Goal: Task Accomplishment & Management: Manage account settings

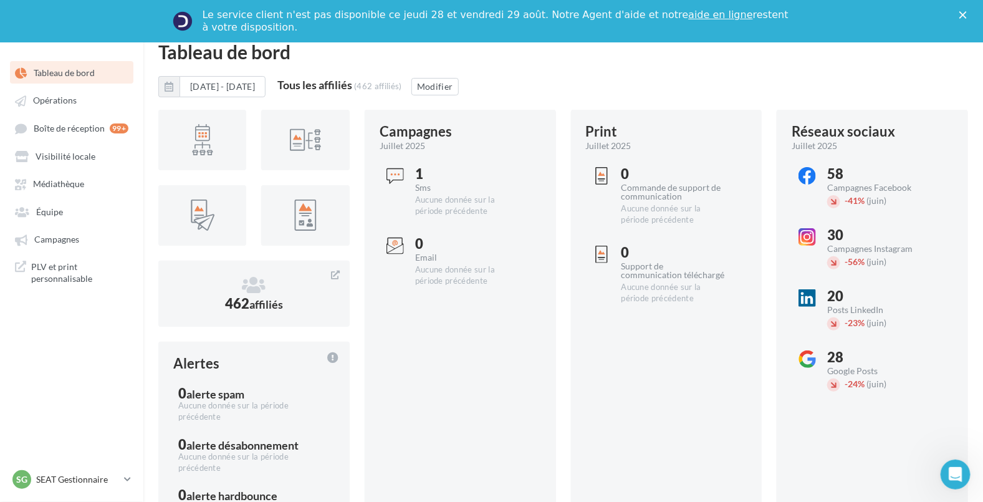
click at [966, 11] on icon "Fermer" at bounding box center [962, 14] width 7 height 7
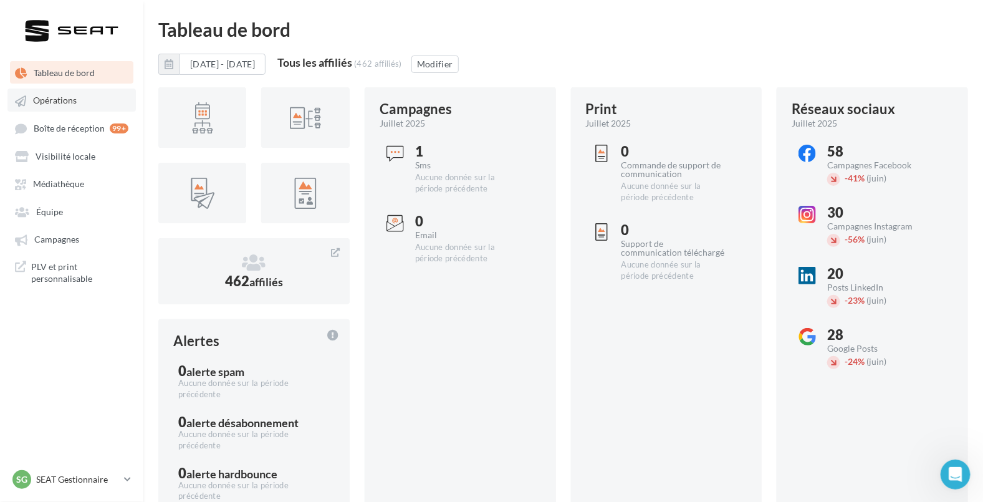
click at [82, 96] on link "Opérations" at bounding box center [71, 99] width 128 height 22
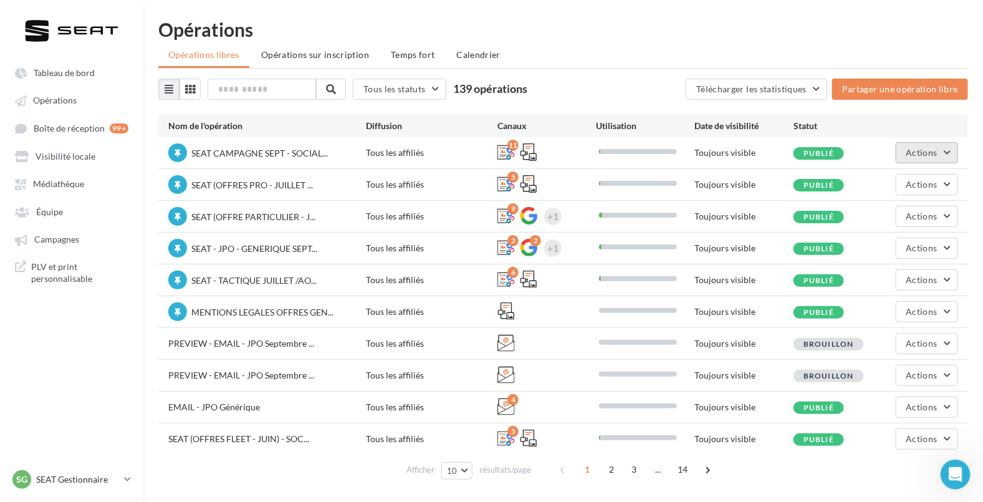
click at [925, 155] on span "Actions" at bounding box center [921, 152] width 31 height 11
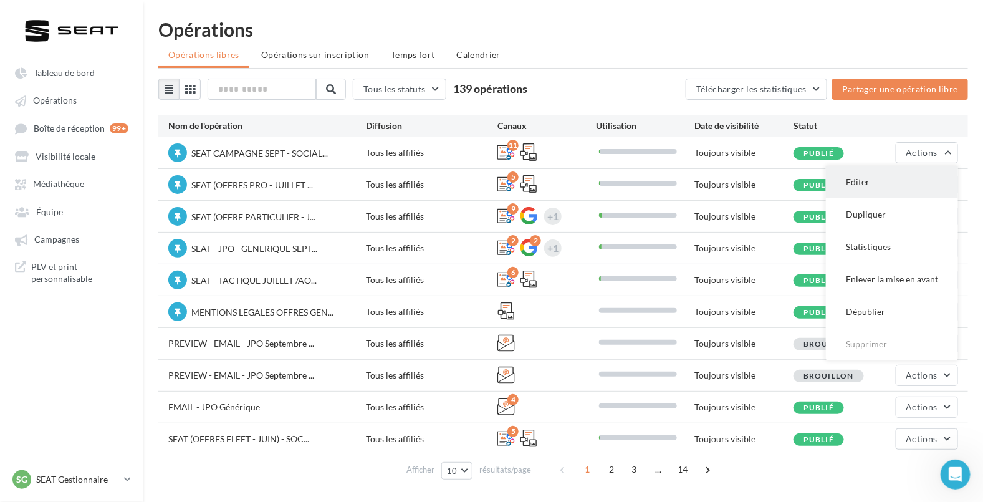
click at [869, 184] on button "Editer" at bounding box center [892, 182] width 132 height 32
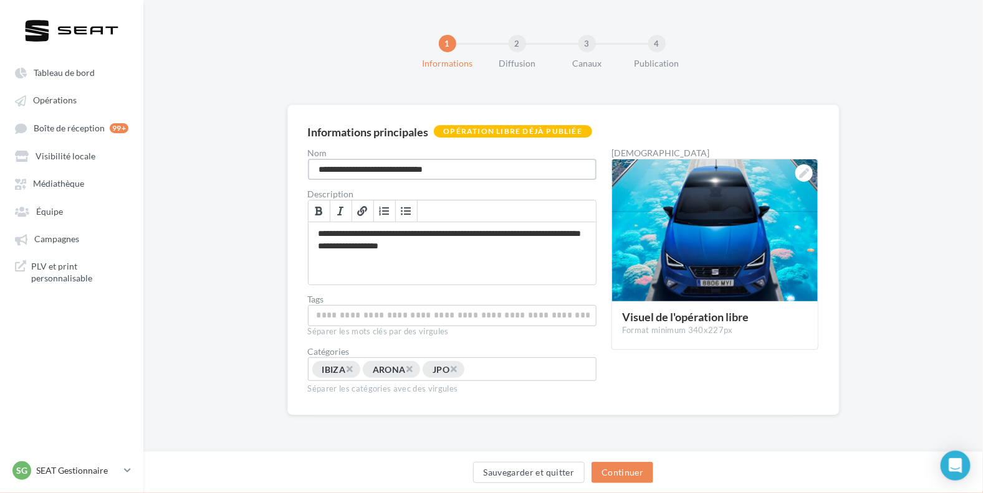
click at [343, 170] on input "**********" at bounding box center [452, 169] width 289 height 21
type input "**********"
click at [546, 469] on button "Sauvegarder et quitter" at bounding box center [529, 472] width 112 height 21
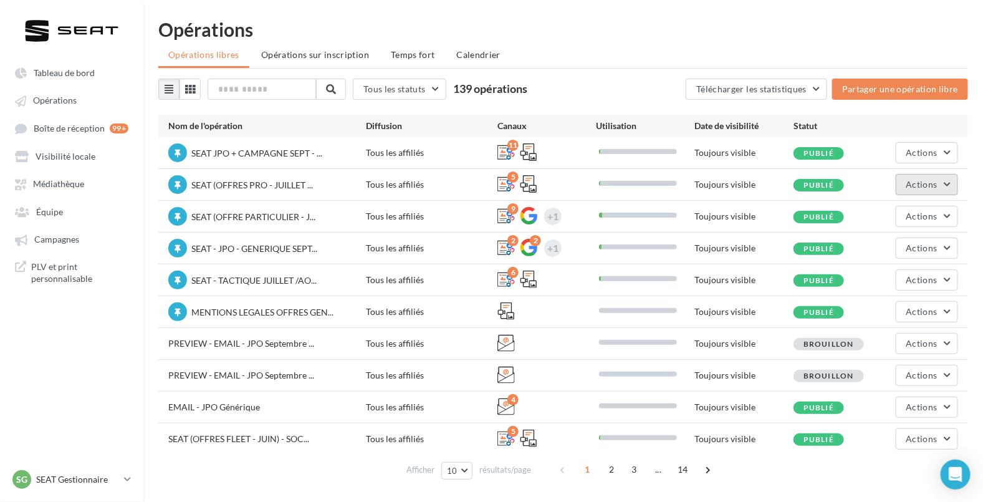
click at [918, 179] on span "Actions" at bounding box center [921, 184] width 31 height 11
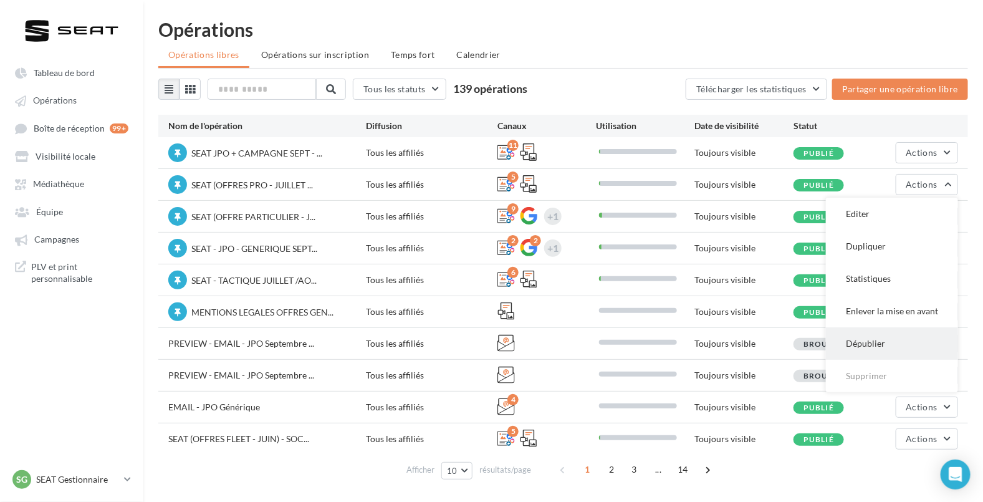
click at [874, 338] on button "Dépublier" at bounding box center [892, 343] width 132 height 32
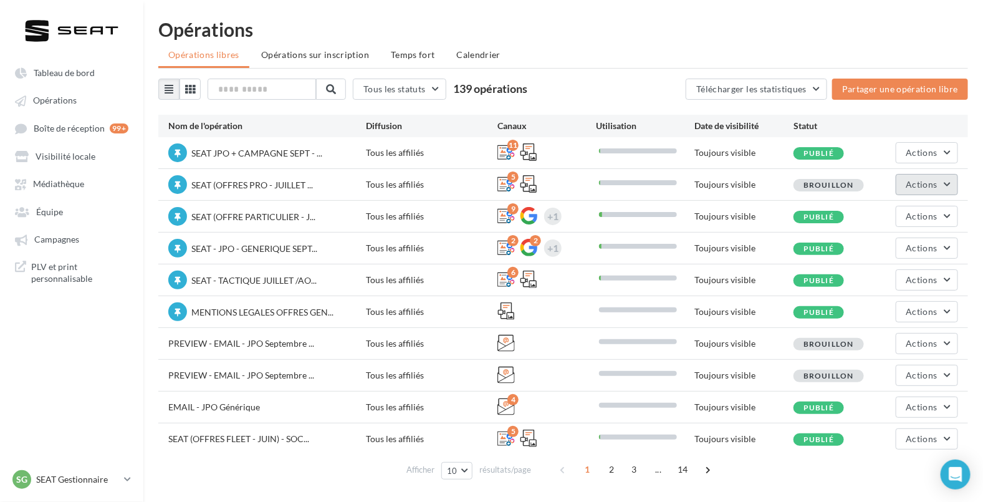
click at [918, 189] on span "Actions" at bounding box center [921, 184] width 31 height 11
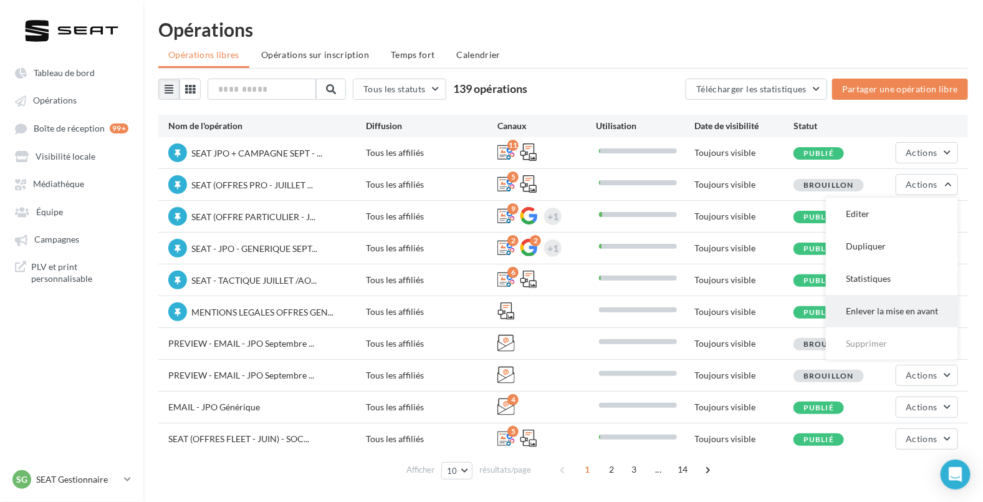
click at [894, 308] on button "Enlever la mise en avant" at bounding box center [892, 311] width 132 height 32
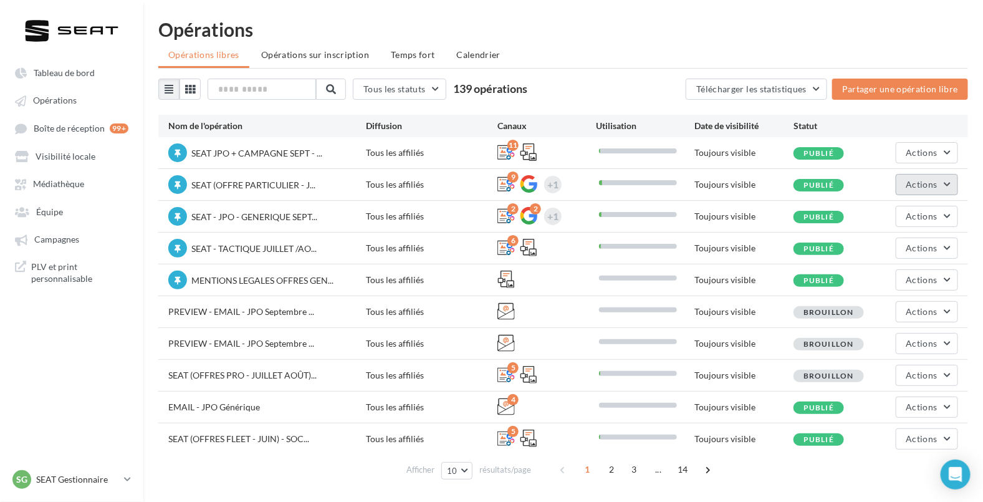
click at [928, 186] on span "Actions" at bounding box center [921, 184] width 31 height 11
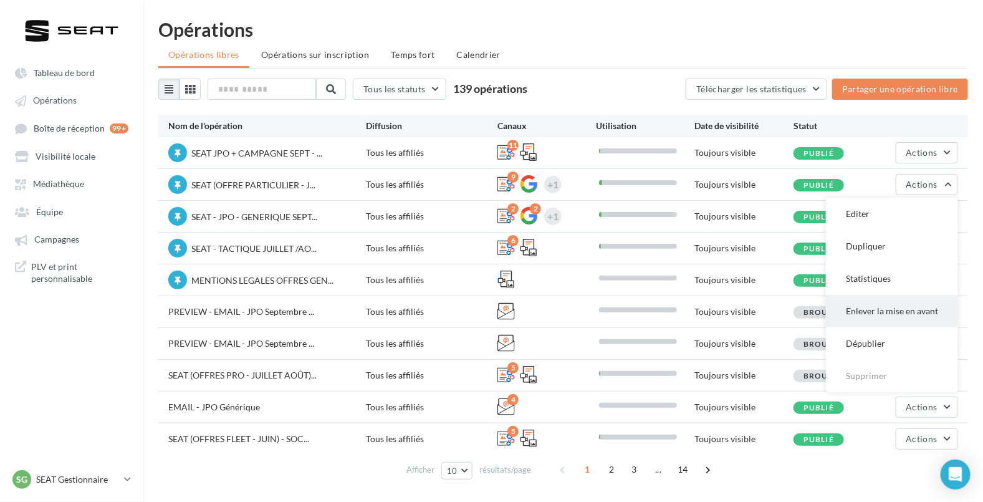
click at [884, 322] on button "Enlever la mise en avant" at bounding box center [892, 311] width 132 height 32
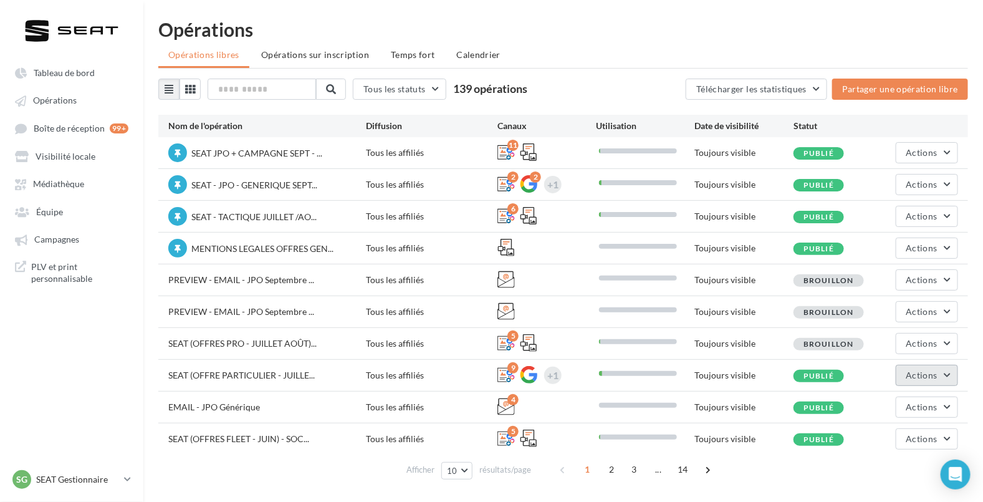
click at [945, 382] on button "Actions" at bounding box center [926, 374] width 62 height 21
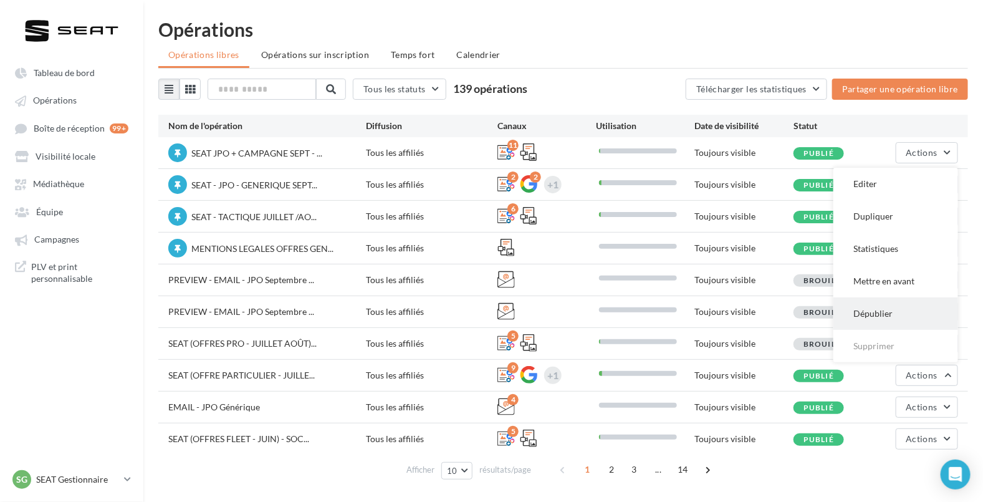
click at [892, 310] on button "Dépublier" at bounding box center [895, 313] width 125 height 32
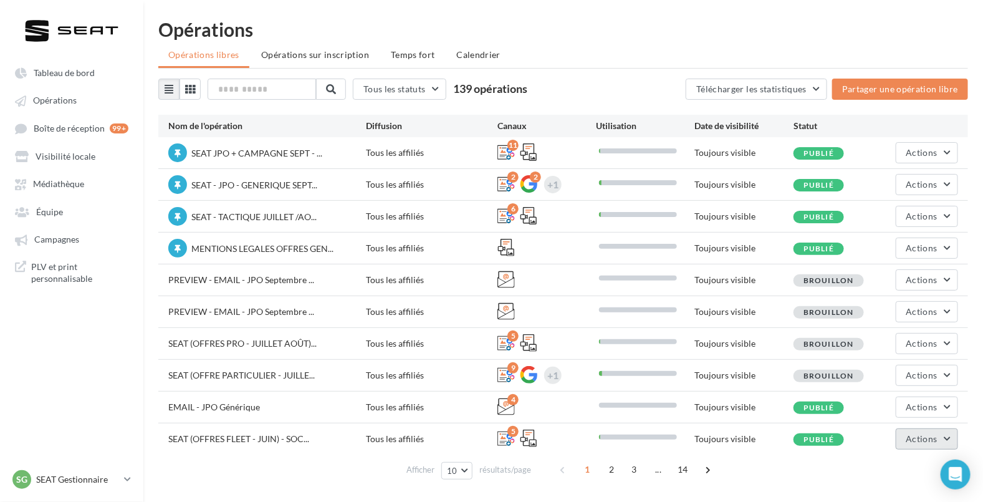
click at [916, 434] on span "Actions" at bounding box center [921, 438] width 31 height 11
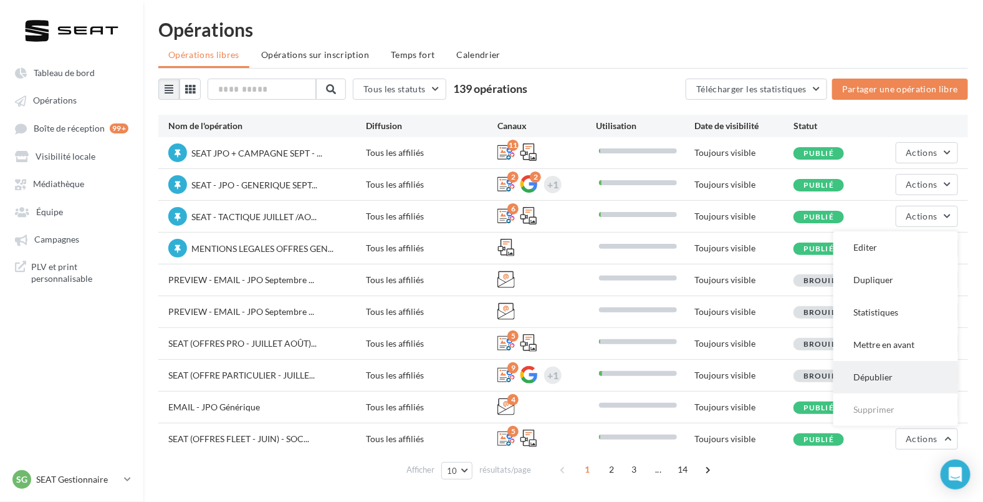
click at [883, 383] on button "Dépublier" at bounding box center [895, 377] width 125 height 32
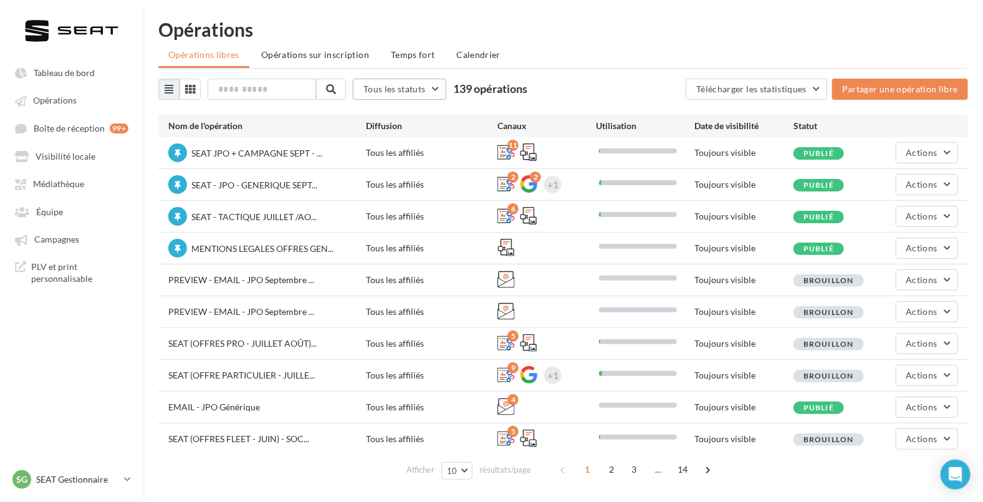
click at [416, 87] on span "Tous les statuts" at bounding box center [394, 88] width 62 height 11
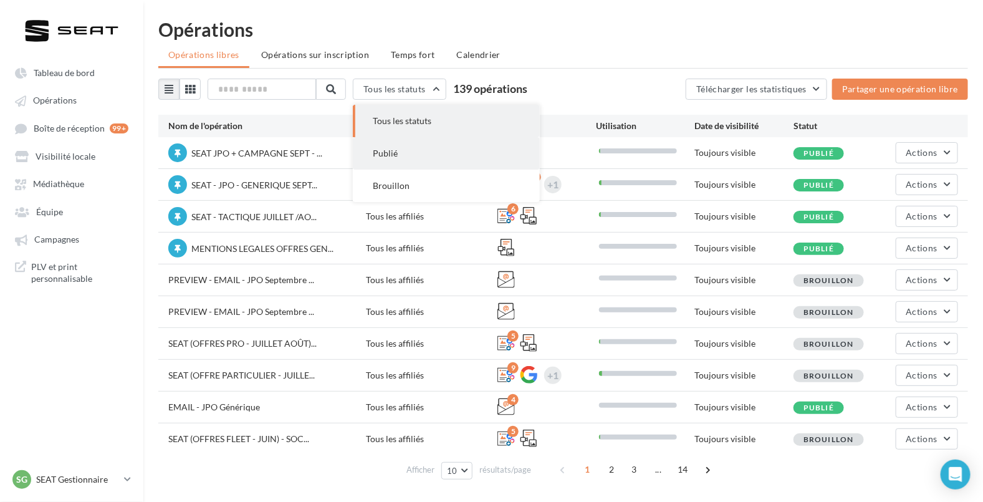
click at [398, 158] on span "Publié" at bounding box center [385, 153] width 25 height 11
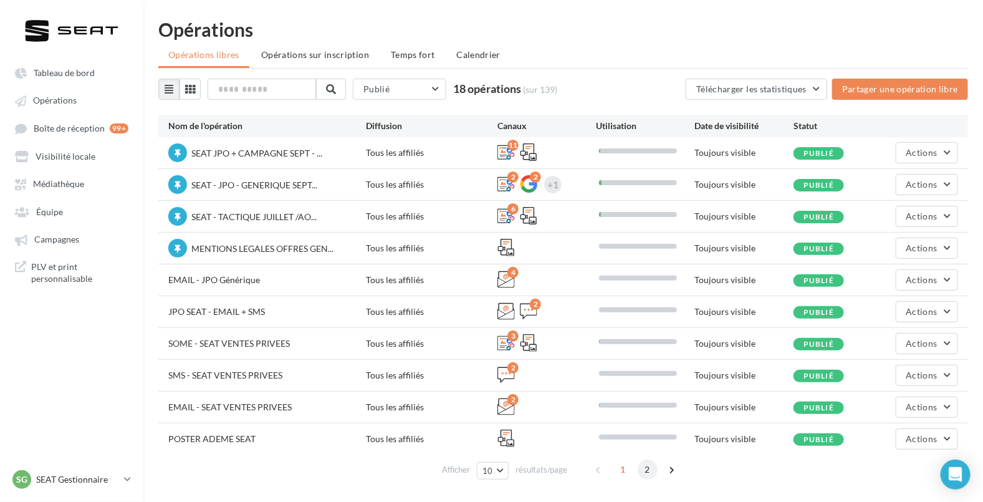
click at [647, 467] on span "2" at bounding box center [647, 469] width 20 height 20
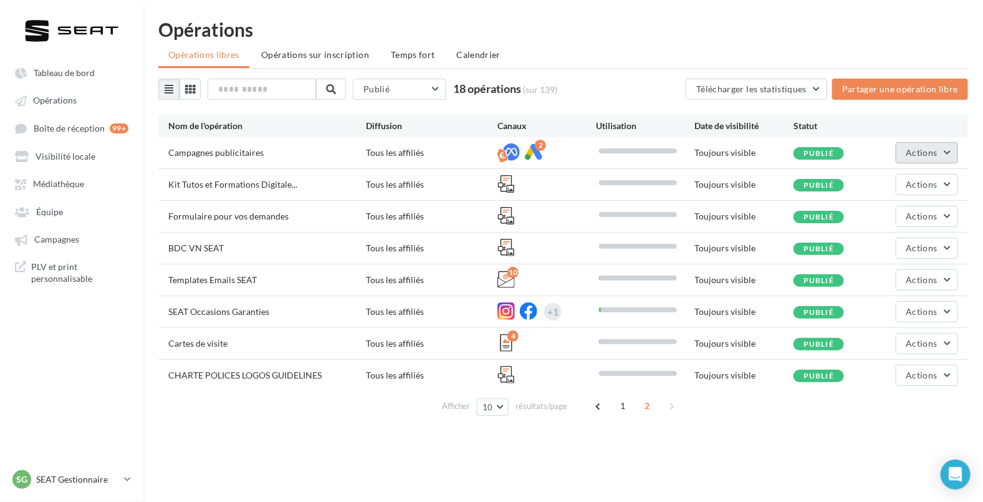
click at [899, 142] on button "Actions" at bounding box center [926, 152] width 62 height 21
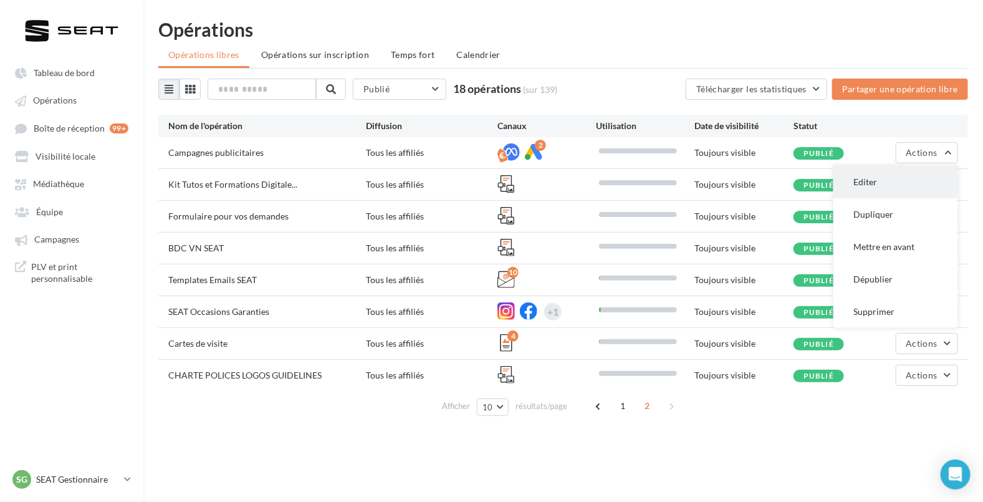
click at [885, 166] on button "Editer" at bounding box center [895, 182] width 125 height 32
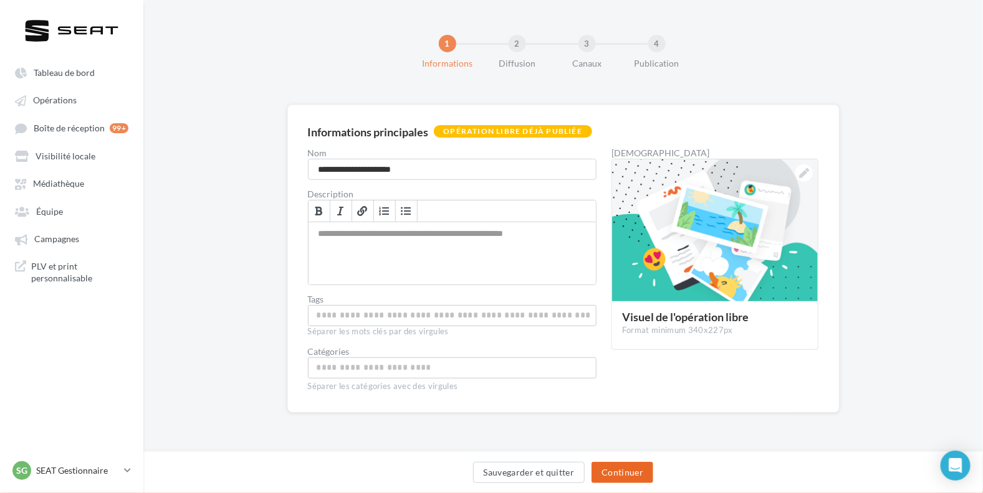
click at [624, 475] on button "Continuer" at bounding box center [622, 472] width 62 height 21
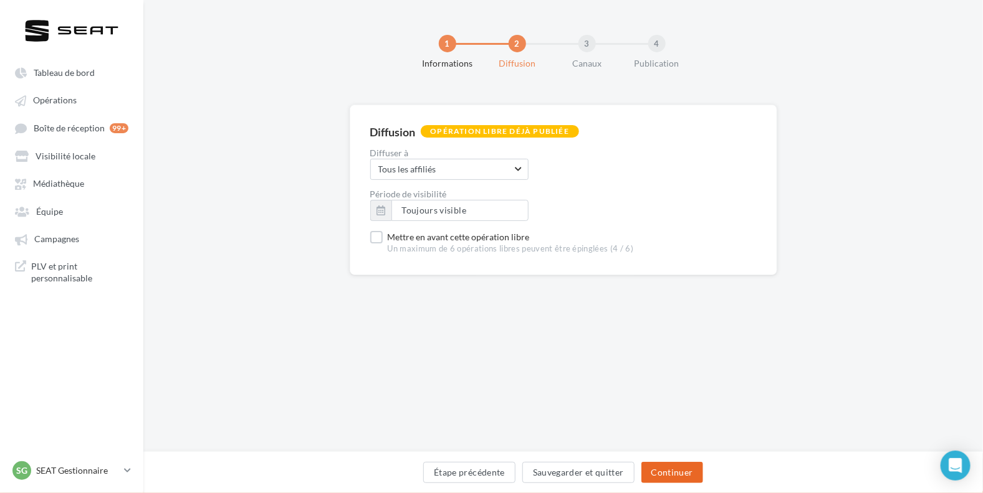
click at [672, 475] on button "Continuer" at bounding box center [672, 472] width 62 height 21
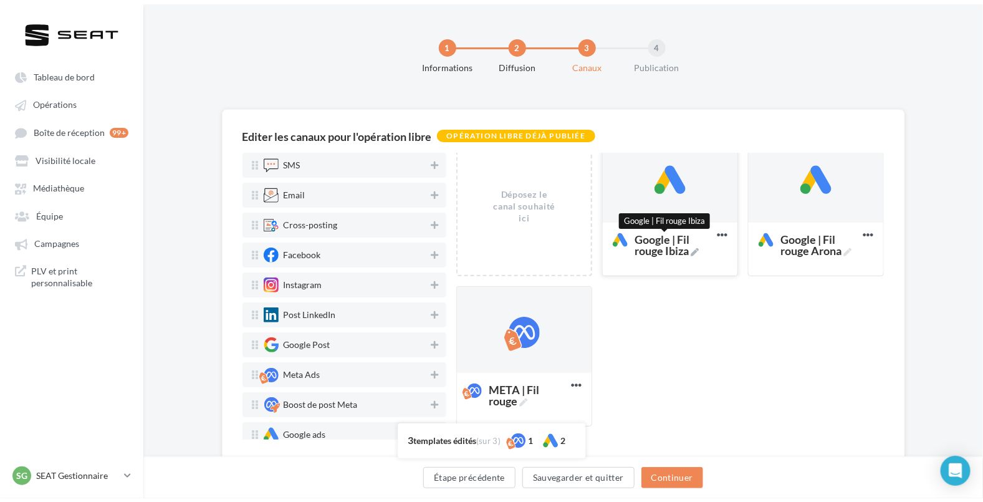
scroll to position [24, 0]
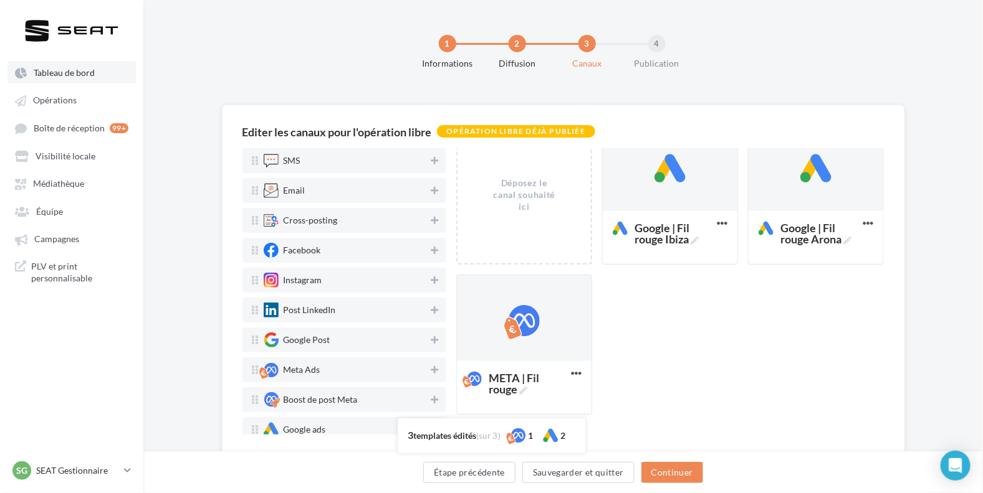
click at [49, 72] on span "Tableau de bord" at bounding box center [64, 72] width 61 height 11
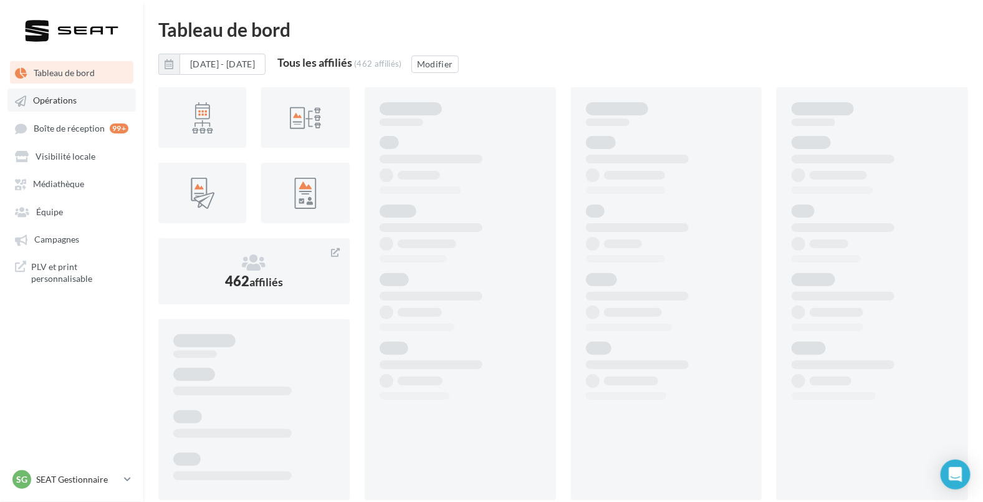
click at [83, 88] on link "Opérations" at bounding box center [71, 99] width 128 height 22
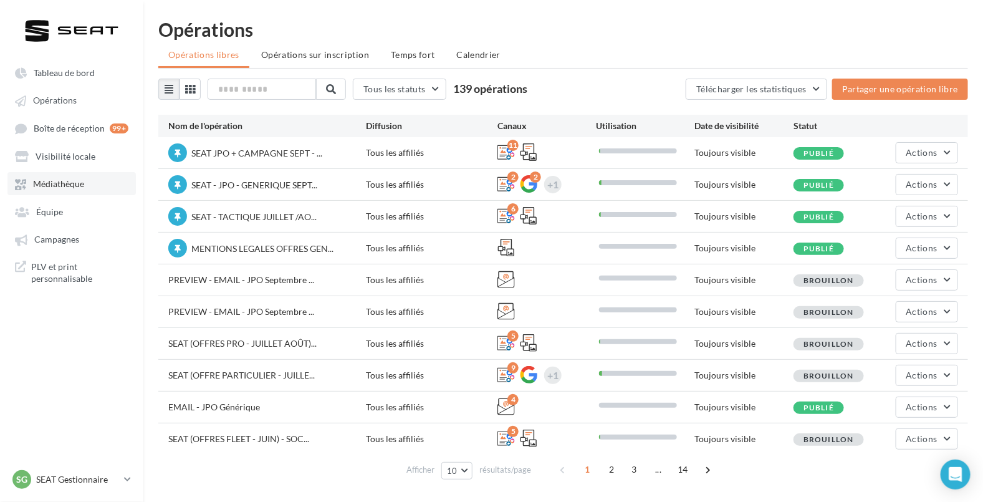
click at [47, 179] on span "Médiathèque" at bounding box center [58, 184] width 51 height 11
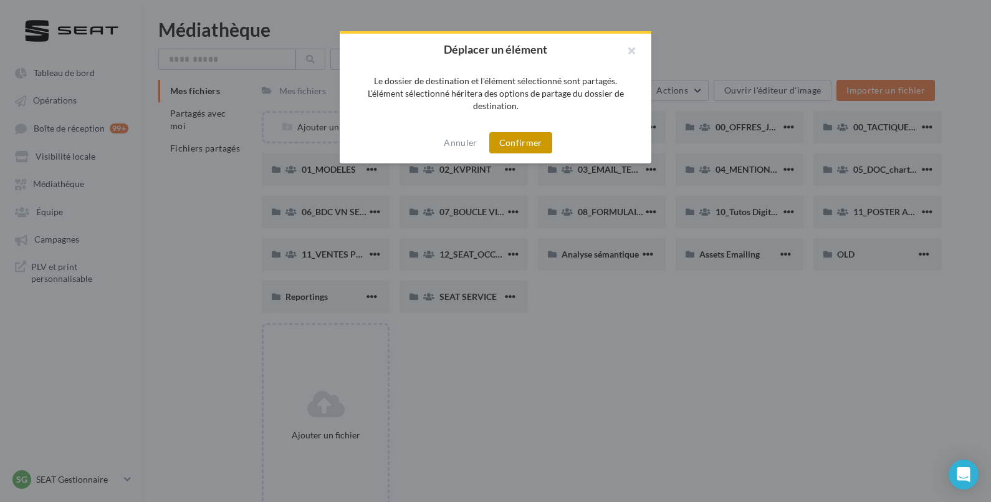
click at [530, 147] on button "Confirmer" at bounding box center [520, 142] width 63 height 21
click at [530, 146] on button "Confirmer" at bounding box center [520, 142] width 63 height 21
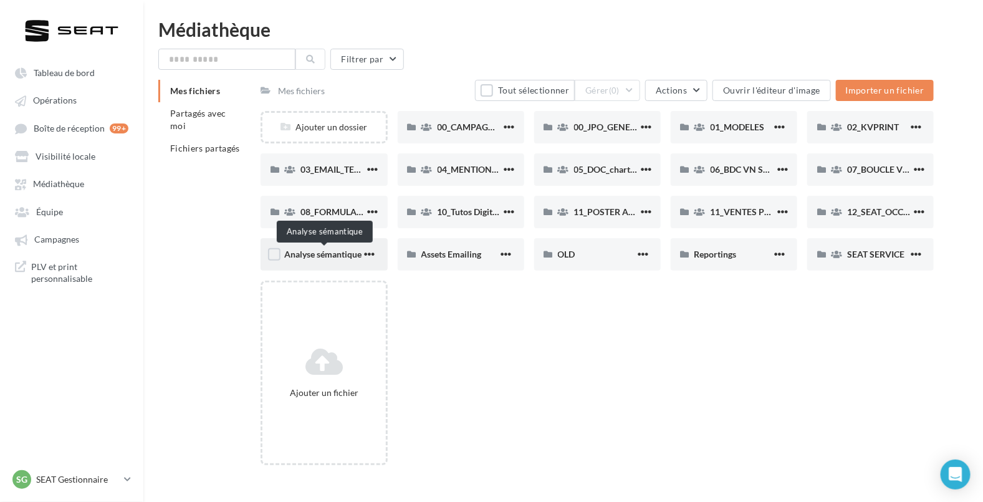
click at [323, 252] on span "Analyse sémantique" at bounding box center [322, 254] width 77 height 11
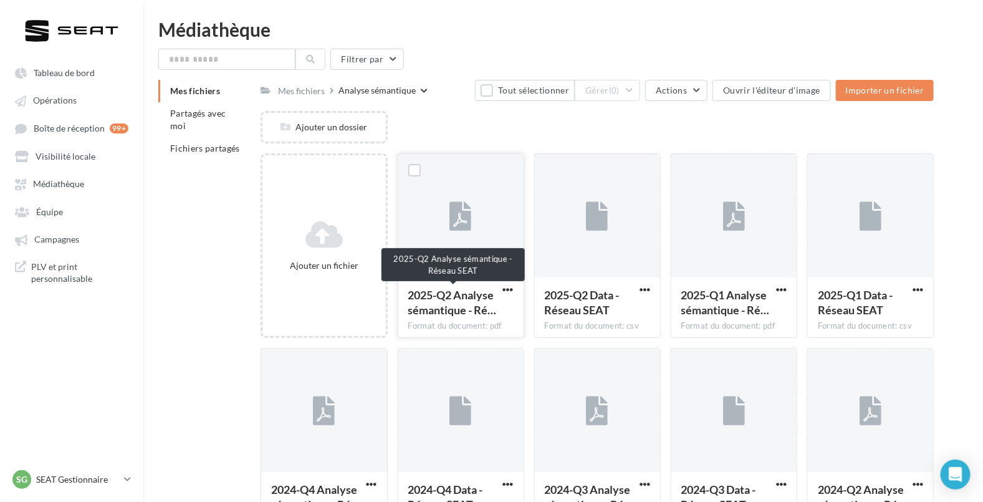
click at [453, 304] on span "2025-Q2 Analyse sémantique - Ré…" at bounding box center [452, 302] width 88 height 29
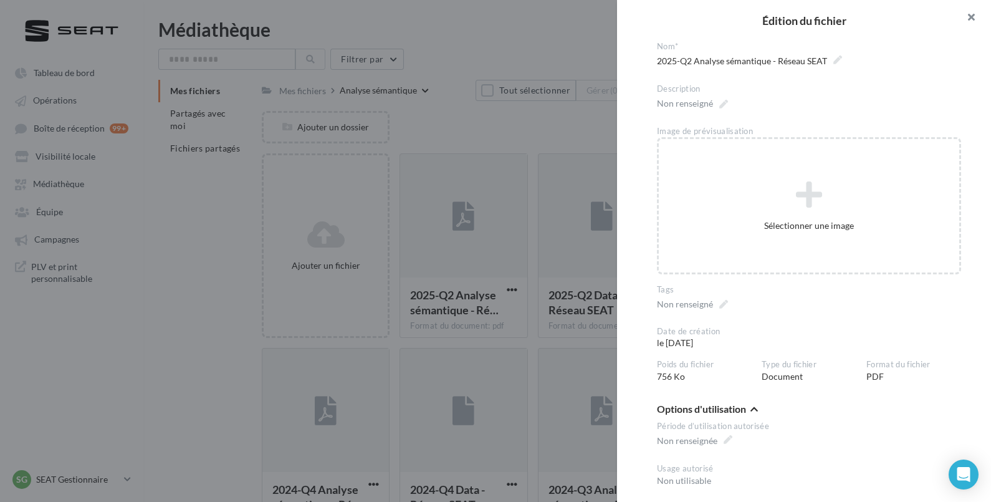
click at [976, 11] on button "button" at bounding box center [966, 18] width 50 height 37
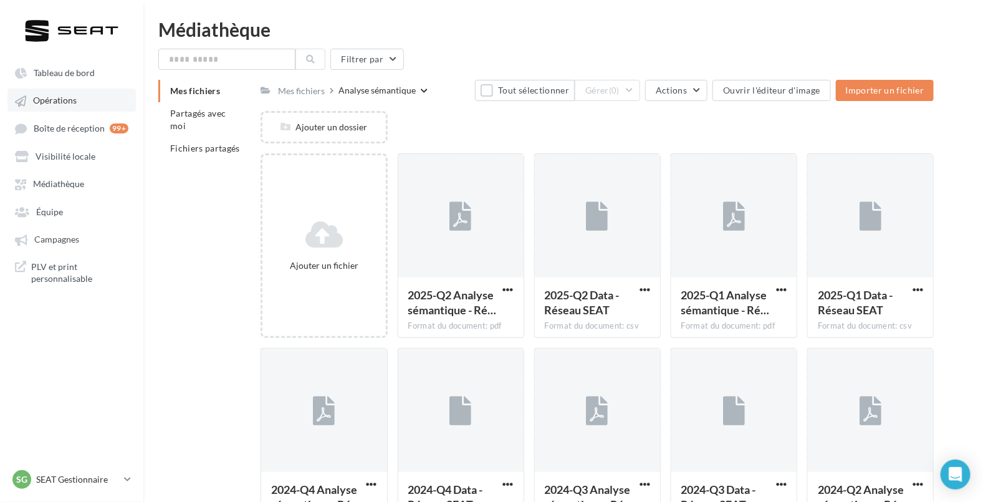
click at [64, 93] on link "Opérations" at bounding box center [71, 99] width 128 height 22
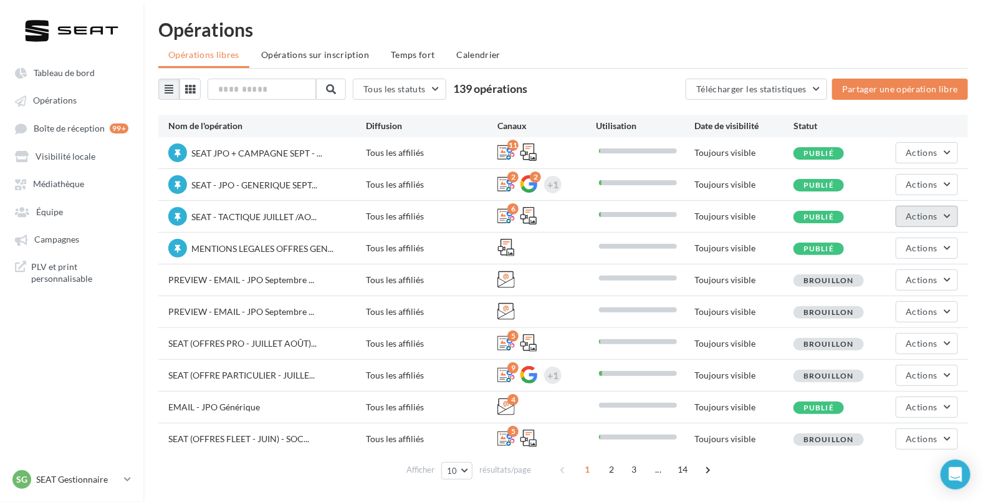
click at [936, 218] on span "Actions" at bounding box center [921, 216] width 31 height 11
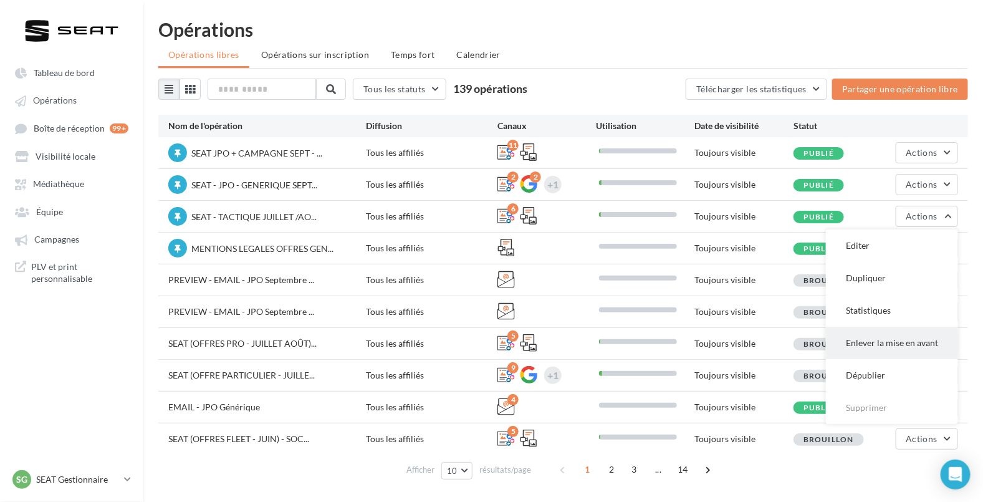
click at [894, 344] on button "Enlever la mise en avant" at bounding box center [892, 342] width 132 height 32
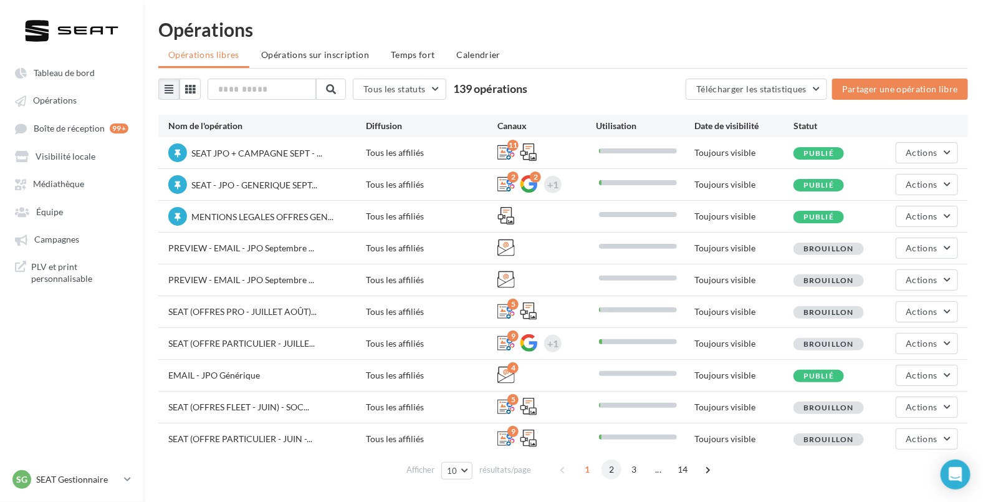
click at [610, 471] on span "2" at bounding box center [611, 469] width 20 height 20
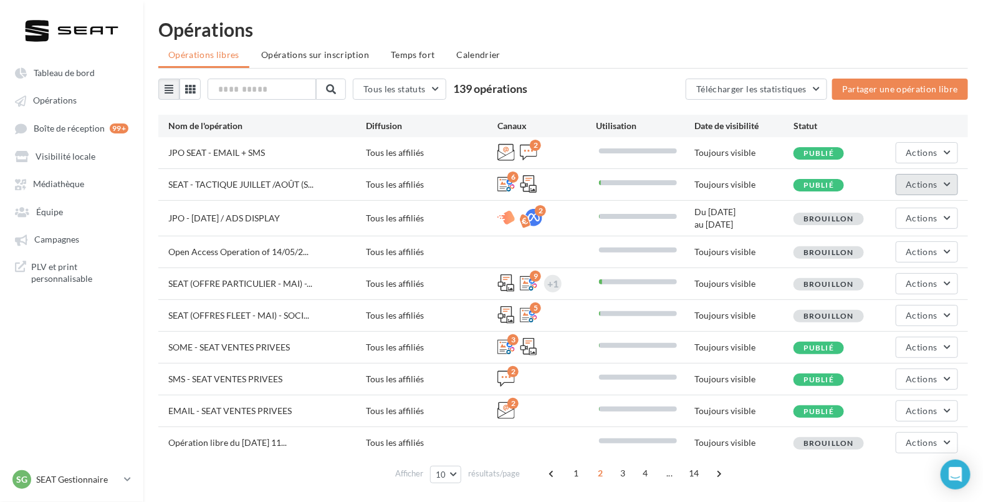
click at [927, 183] on span "Actions" at bounding box center [921, 184] width 31 height 11
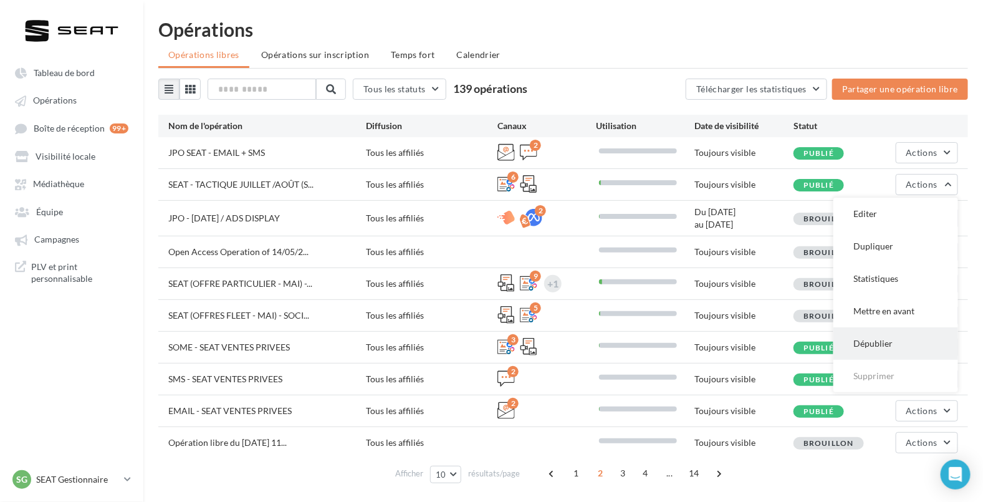
click at [877, 341] on button "Dépublier" at bounding box center [895, 343] width 125 height 32
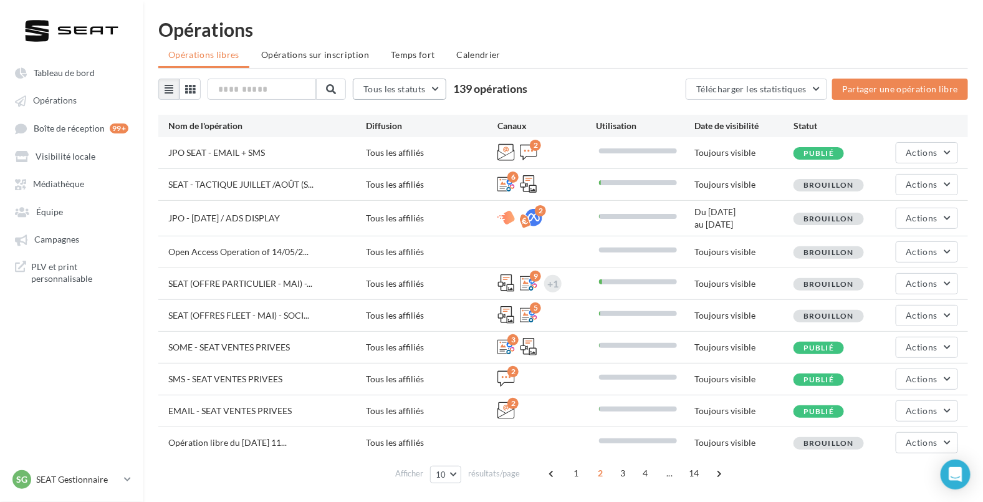
click at [417, 92] on span "Tous les statuts" at bounding box center [394, 88] width 62 height 11
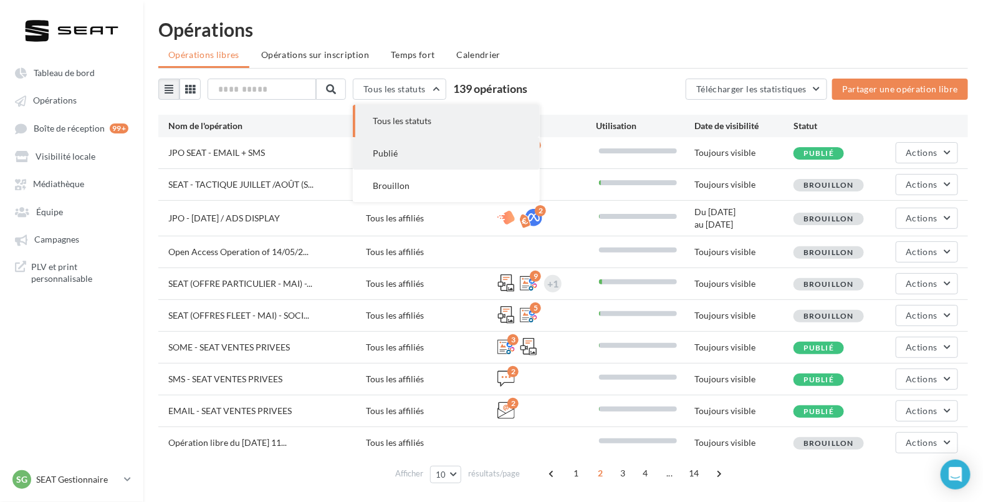
click at [404, 157] on button "Publié" at bounding box center [446, 153] width 187 height 32
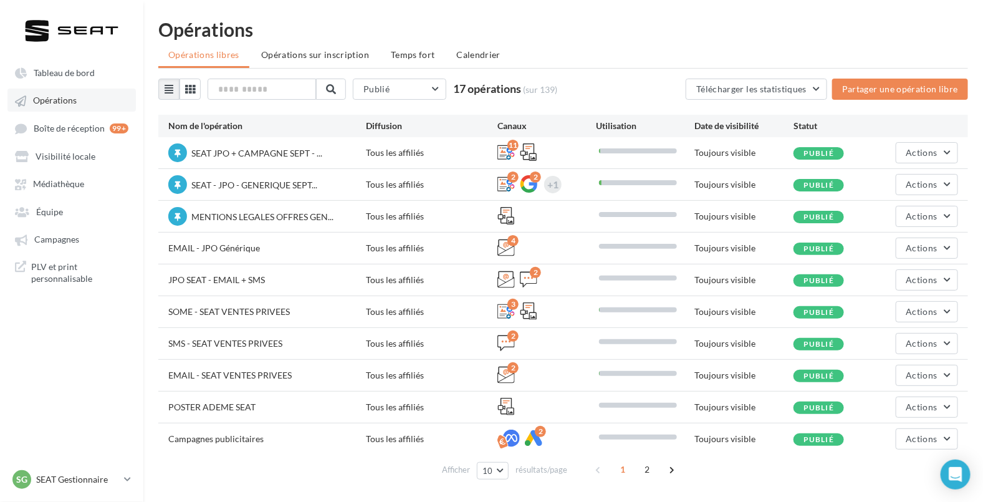
click at [62, 100] on span "Opérations" at bounding box center [55, 100] width 44 height 11
